Goal: Task Accomplishment & Management: Manage account settings

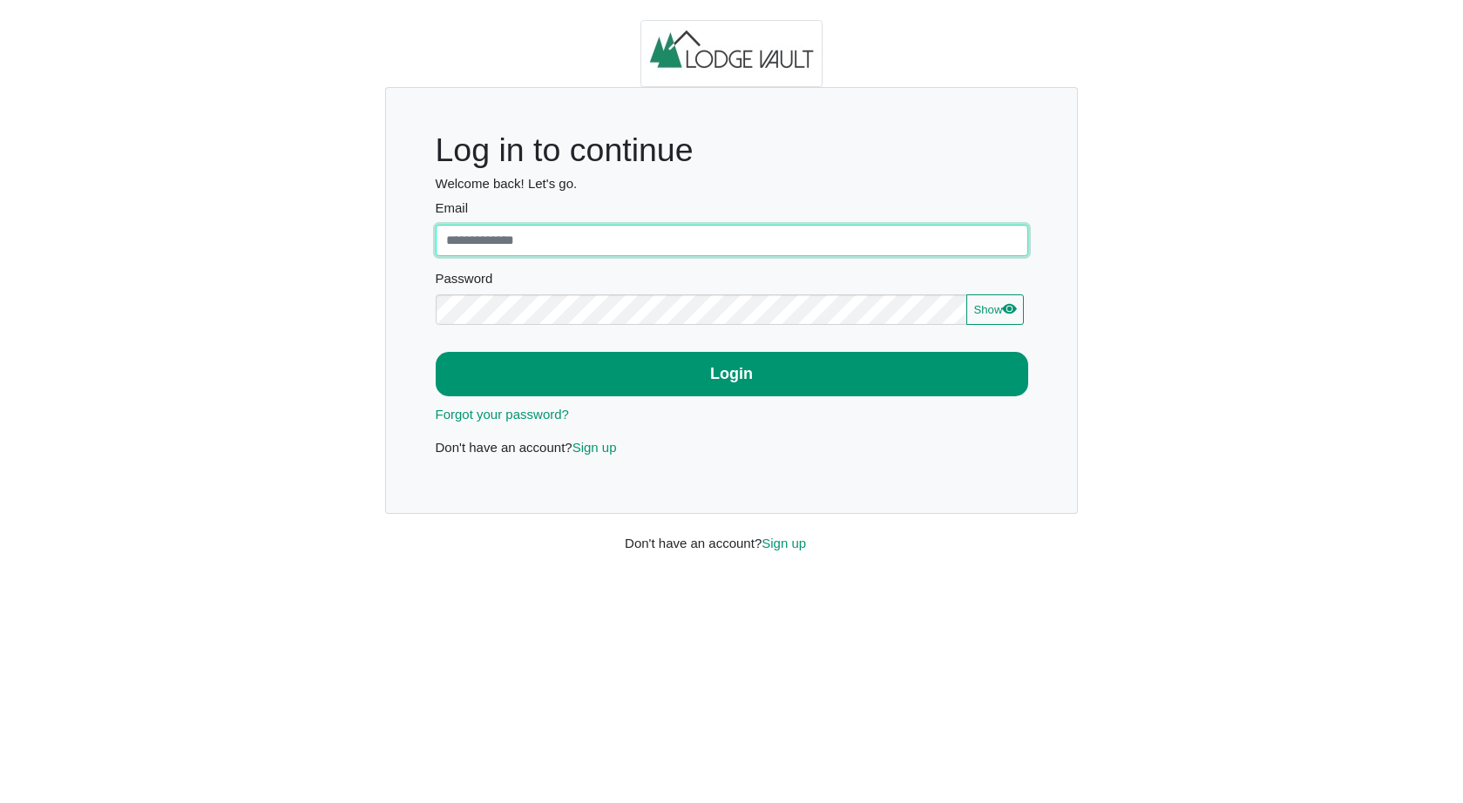
type input "**********"
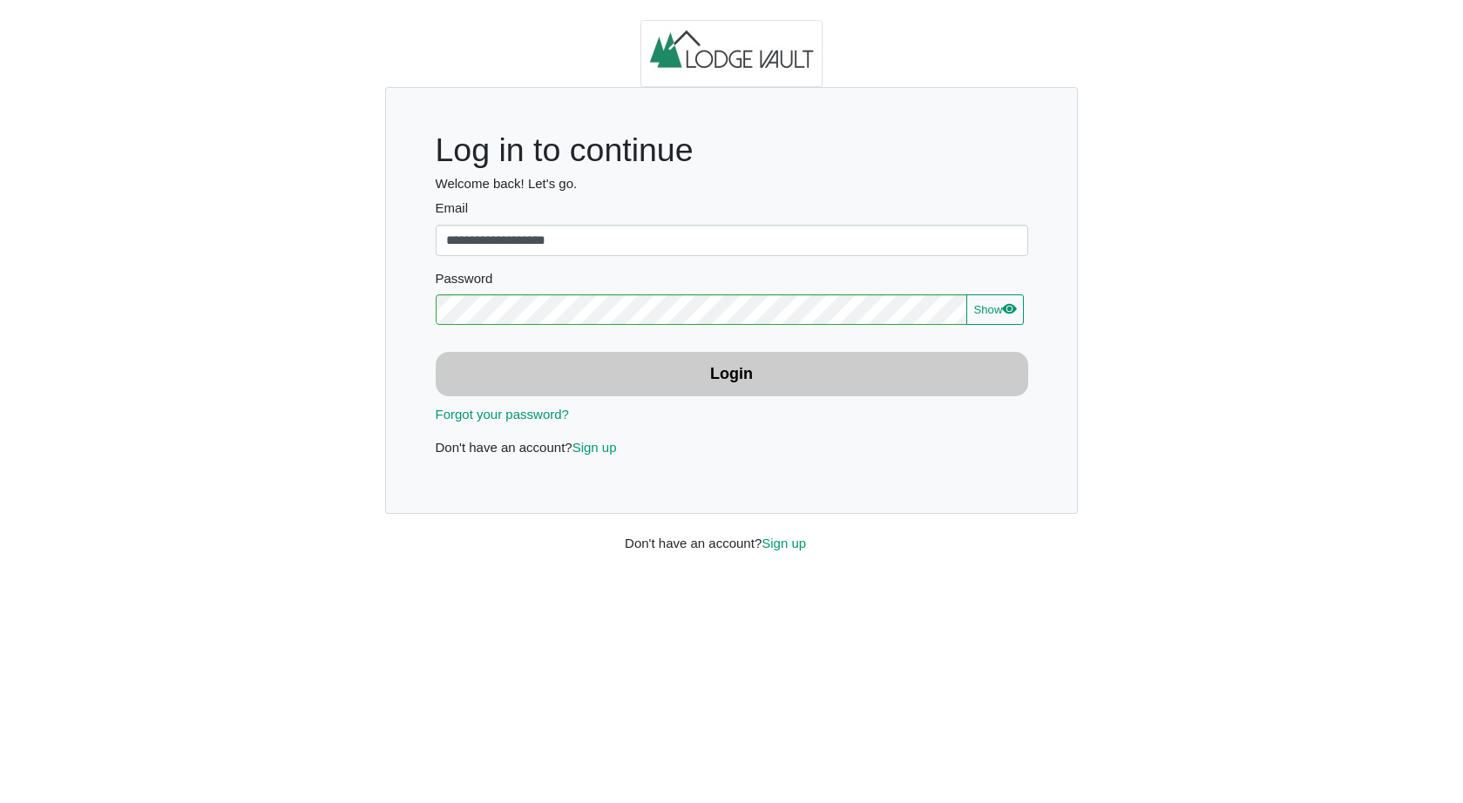
click at [641, 365] on button "Login" at bounding box center [732, 374] width 593 height 44
